Goal: Task Accomplishment & Management: Contribute content

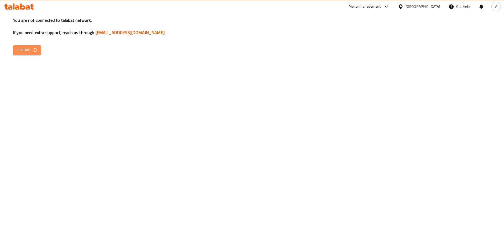
click at [31, 54] on button "Reload" at bounding box center [27, 50] width 28 height 10
click at [33, 51] on icon "button" at bounding box center [35, 50] width 5 height 5
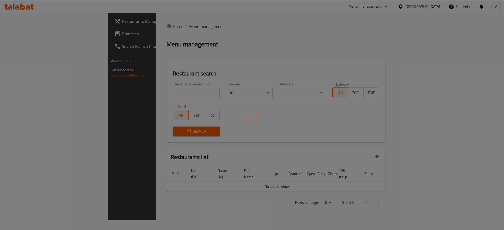
click at [139, 94] on div at bounding box center [252, 115] width 504 height 230
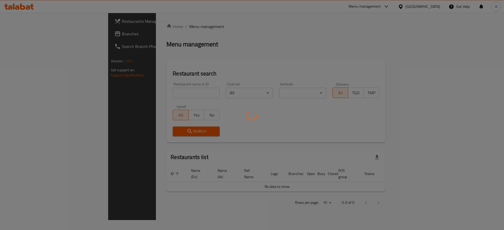
click at [139, 94] on div at bounding box center [252, 115] width 504 height 230
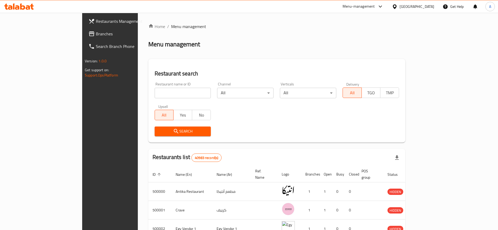
click at [213, 47] on div "Menu management" at bounding box center [276, 44] width 257 height 8
click at [165, 91] on input "search" at bounding box center [183, 93] width 56 height 10
click at [27, 4] on icon at bounding box center [19, 6] width 30 height 6
click at [166, 96] on input "search" at bounding box center [183, 93] width 56 height 10
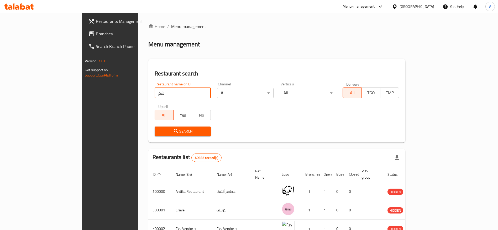
type input "ش"
type input "ا"
type input "Al Tanor"
click button "Search" at bounding box center [183, 132] width 56 height 10
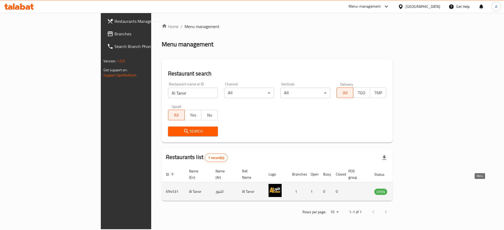
click at [408, 190] on icon "enhanced table" at bounding box center [405, 192] width 6 height 4
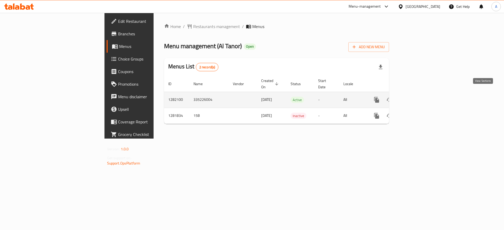
click at [417, 98] on icon "enhanced table" at bounding box center [414, 100] width 5 height 5
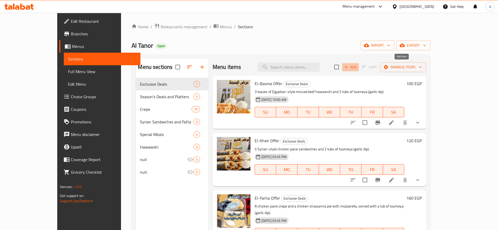
click at [357, 69] on span "Add" at bounding box center [350, 67] width 14 height 6
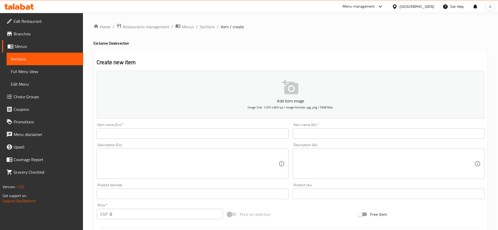
click at [265, 138] on input "text" at bounding box center [193, 134] width 192 height 10
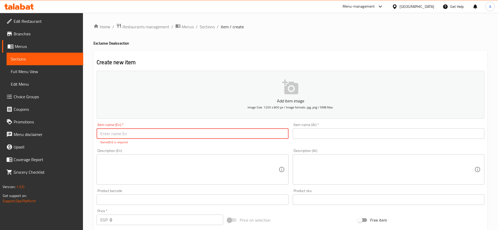
click at [222, 136] on input "text" at bounding box center [193, 134] width 192 height 10
paste input "Squad Deal"
type input "Squad Deal"
click at [181, 157] on div "Description (En)" at bounding box center [193, 170] width 192 height 30
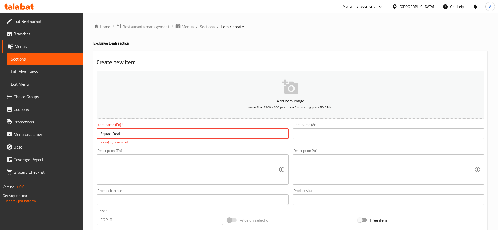
click at [181, 157] on textarea at bounding box center [189, 169] width 178 height 25
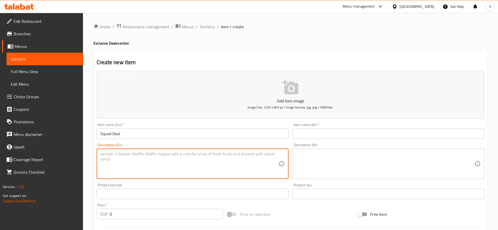
paste textarea "5 Super Crunchy Crispy Sandwiches + 2 Garlic Dip Boxes – Always Fresh, Never Fa…"
type textarea "5 Super Crunchy Crispy Sandwiches + 2 Garlic Dip Boxes – Always Fresh, Never Fa…"
click at [320, 157] on textarea at bounding box center [385, 164] width 178 height 25
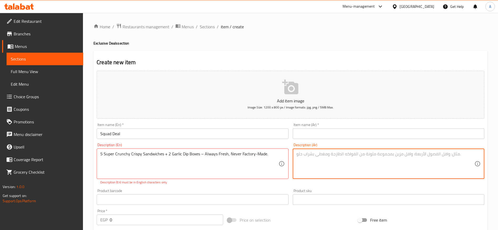
click at [333, 131] on input "text" at bounding box center [389, 134] width 192 height 10
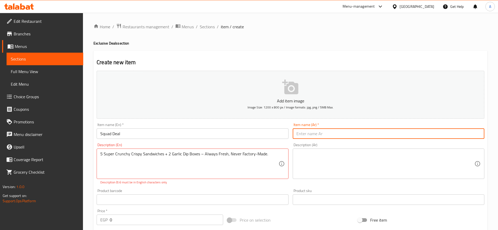
paste input "عرض الشلة"
type input "عرض الشلة"
click at [315, 157] on textarea at bounding box center [385, 164] width 178 height 25
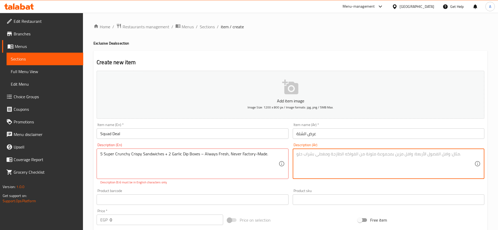
paste textarea "عرض الشلة – ٥ ساندوتشات سوبر كرانشي مقرمش + علبتين تومية – فريش وطازة على طول، …"
click at [371, 154] on textarea "٥ ساندوتشات سوبر كرانشي مقرمش + علبتين تومية – فريش وطازة على طول، مش منتجات مص…" at bounding box center [385, 164] width 178 height 25
drag, startPoint x: 371, startPoint y: 154, endPoint x: 374, endPoint y: 159, distance: 4.8
click at [371, 154] on textarea "٥ ساندوتشات سوبر كرانشي مقرمش + علبتين تومية – فريش وطازة على طول، مش منتجات مص…" at bounding box center [385, 164] width 178 height 25
type textarea "٥ ساندوتشات سوبر كرانشي مقرمش + علبتين تومية - فريش وطازة على طول، مش منتجات مص…"
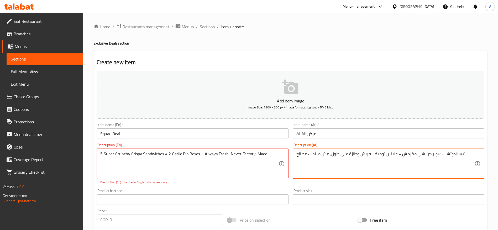
click at [204, 201] on input "text" at bounding box center [193, 200] width 192 height 10
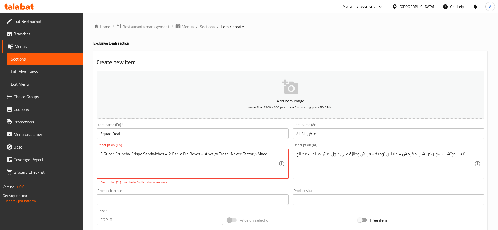
drag, startPoint x: 202, startPoint y: 154, endPoint x: 202, endPoint y: 167, distance: 13.1
click at [202, 154] on textarea "5 Super Crunchy Crispy Sandwiches + 2 Garlic Dip Boxes – Always Fresh, Never Fa…" at bounding box center [189, 164] width 178 height 25
type textarea "5 Super Crunchy Crispy Sandwiches + 2 Garlic Dip Boxes - Always Fresh, Never Fa…"
click at [159, 220] on div "Price   * EGP 0 Price *" at bounding box center [159, 217] width 131 height 20
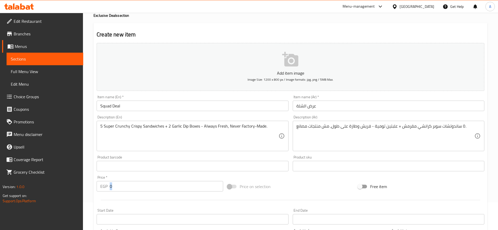
scroll to position [39, 0]
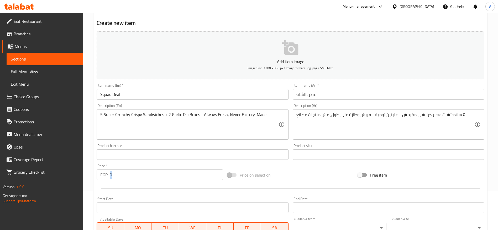
click at [173, 177] on input "0" at bounding box center [166, 175] width 113 height 10
click at [174, 177] on input "0" at bounding box center [166, 175] width 113 height 10
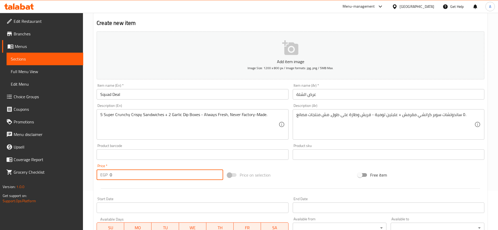
click at [174, 177] on input "0" at bounding box center [166, 175] width 113 height 10
type input "200"
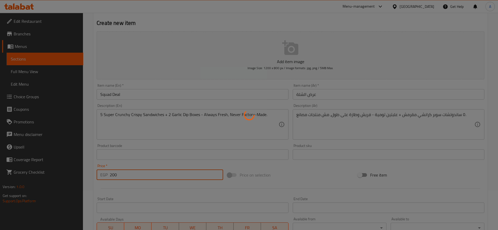
type input "0"
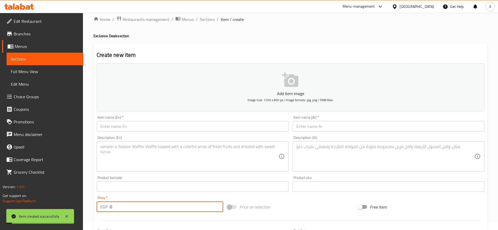
scroll to position [0, 0]
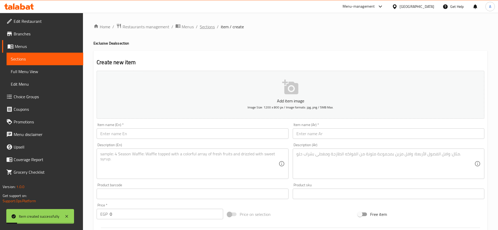
click at [210, 28] on span "Sections" at bounding box center [207, 27] width 15 height 6
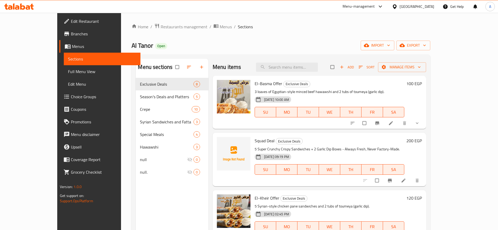
click at [363, 68] on icon "button" at bounding box center [361, 67] width 4 height 3
click at [363, 67] on icon "button" at bounding box center [360, 67] width 5 height 5
click at [363, 69] on icon "button" at bounding box center [360, 67] width 5 height 5
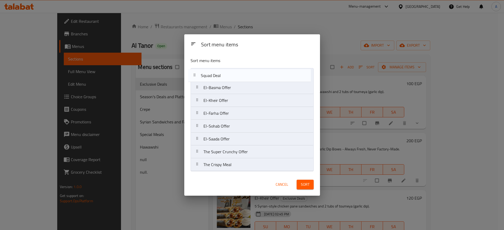
drag, startPoint x: 196, startPoint y: 90, endPoint x: 193, endPoint y: 76, distance: 13.9
click at [193, 76] on nav "El-Basma Offer Squad Deal El-Kheir Offer El-Farha Offer El-Sohab Offer El-Saada…" at bounding box center [252, 119] width 123 height 103
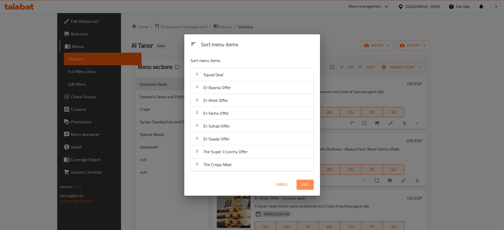
click at [301, 182] on span "Sort" at bounding box center [305, 185] width 9 height 7
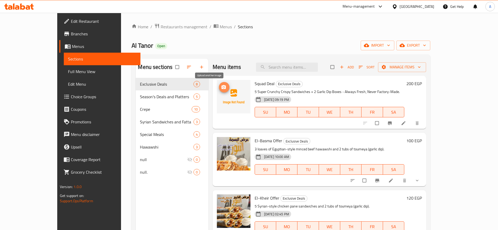
click at [221, 89] on icon "upload picture" at bounding box center [223, 87] width 5 height 5
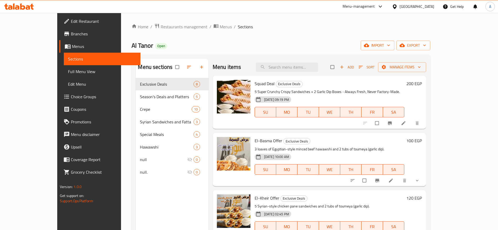
click at [29, 6] on icon at bounding box center [28, 7] width 4 height 4
